Goal: Task Accomplishment & Management: Manage account settings

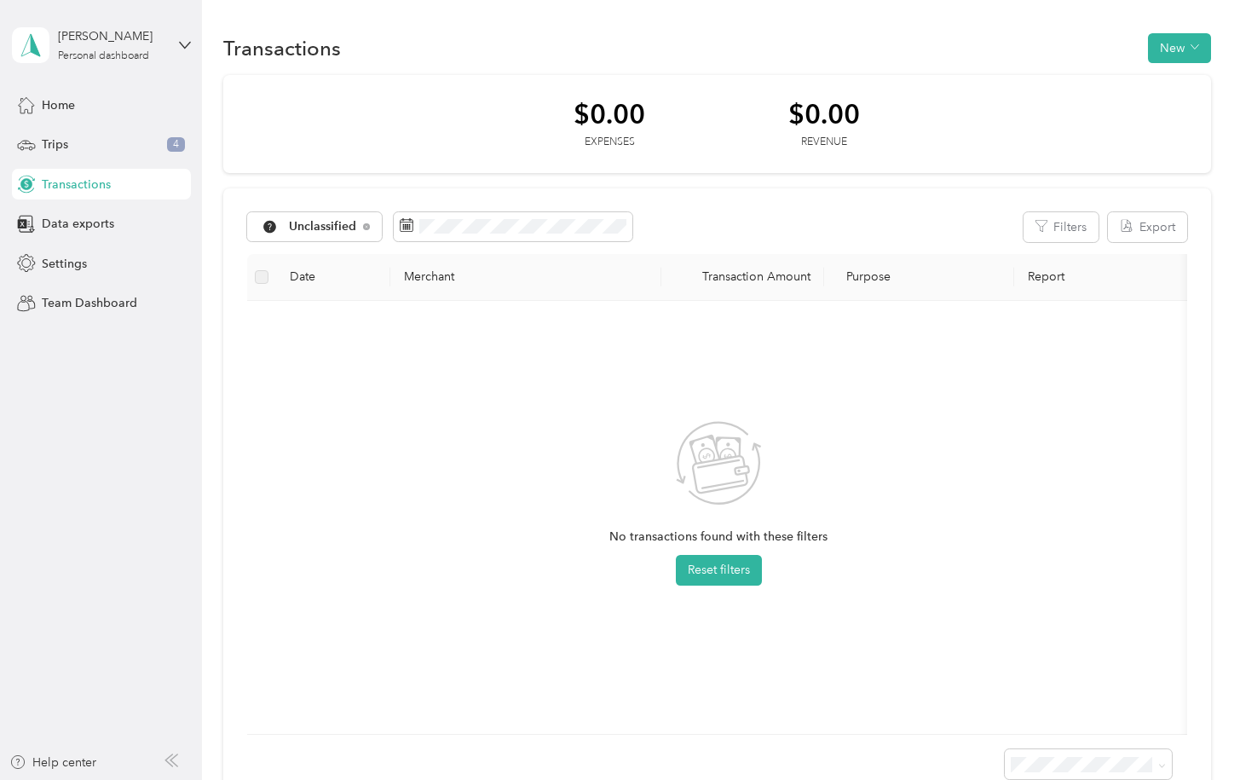
click at [70, 182] on span "Transactions" at bounding box center [76, 185] width 69 height 18
click at [69, 144] on div "Trips 4" at bounding box center [101, 145] width 179 height 31
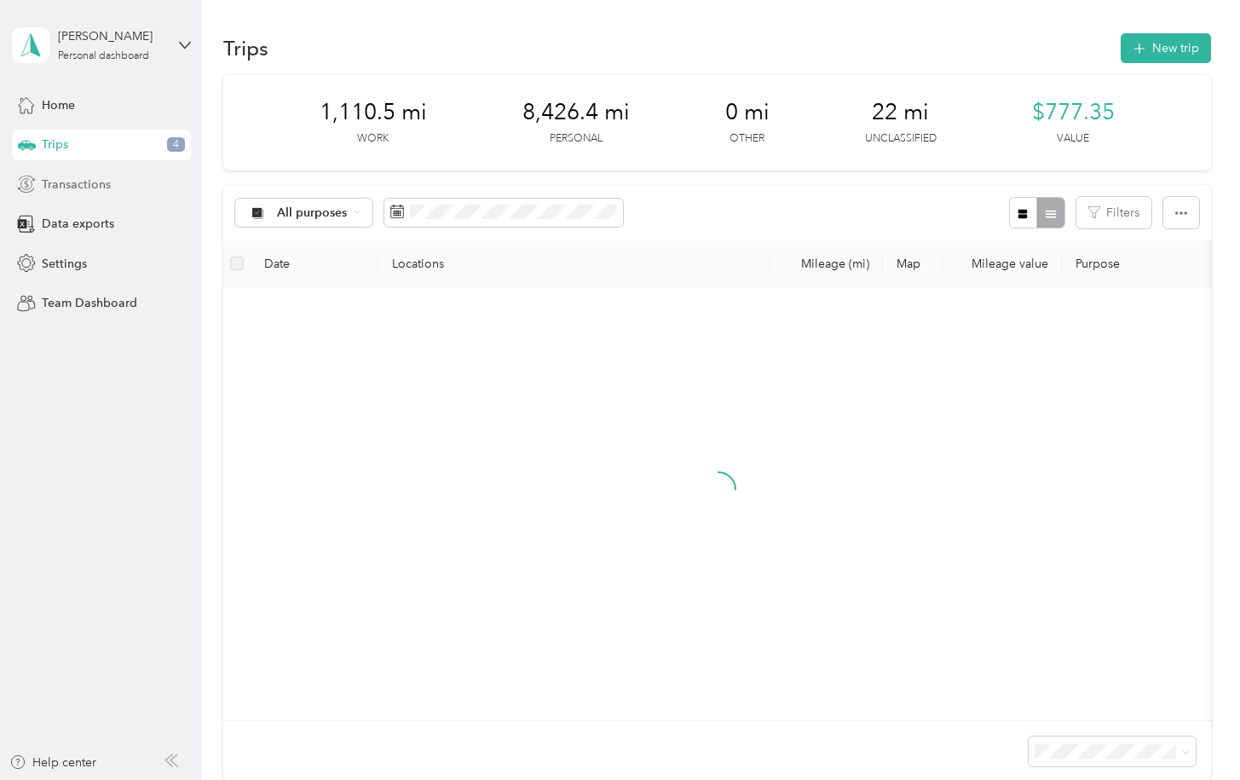
click at [81, 182] on span "Transactions" at bounding box center [76, 185] width 69 height 18
